Goal: Information Seeking & Learning: Stay updated

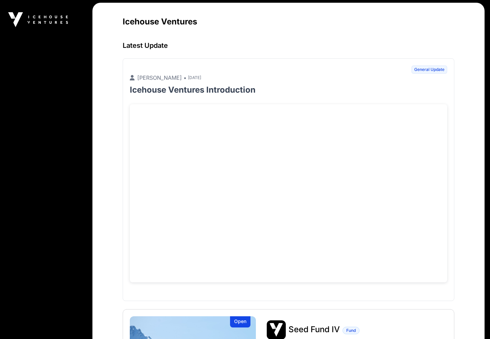
click at [114, 147] on main "Icehouse Ventures Latest Update General Update [PERSON_NAME] • [DATE] Icehouse …" at bounding box center [288, 234] width 392 height 462
click at [102, 131] on main "Icehouse Ventures Latest Update General Update Robbie Paul • 1 day ago Icehouse…" at bounding box center [288, 234] width 392 height 462
